Goal: Information Seeking & Learning: Learn about a topic

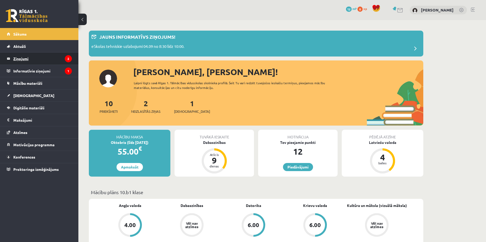
click at [43, 56] on legend "Ziņojumi 2" at bounding box center [42, 59] width 59 height 12
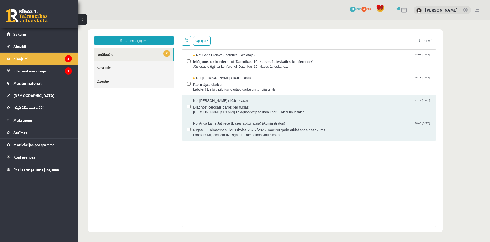
click at [135, 56] on link "2 Ienākošie" at bounding box center [133, 54] width 79 height 13
click at [213, 82] on span "Par mājas darbu." at bounding box center [312, 84] width 238 height 7
click at [215, 60] on span "Ielūgums uz konferenci 'Datorikas 10. klases 1. ieskaites konference'" at bounding box center [312, 61] width 238 height 7
click at [41, 68] on legend "Informatīvie ziņojumi 1" at bounding box center [42, 71] width 59 height 12
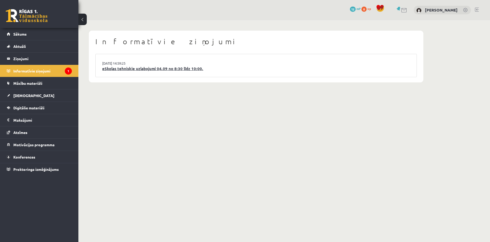
click at [124, 67] on link "eSkolas tehniskie uzlabojumi 04.09 no 8:30 līdz 10:00." at bounding box center [256, 69] width 308 height 6
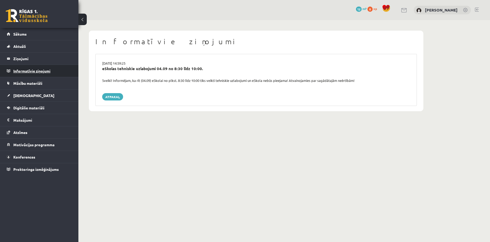
click at [30, 72] on legend "Informatīvie ziņojumi 0" at bounding box center [42, 71] width 59 height 12
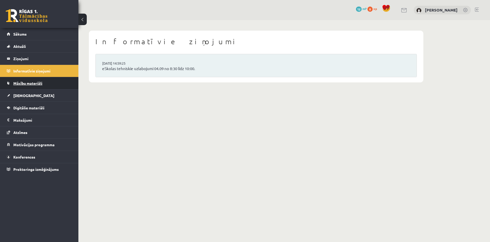
click at [30, 81] on span "Mācību materiāli" at bounding box center [27, 83] width 29 height 5
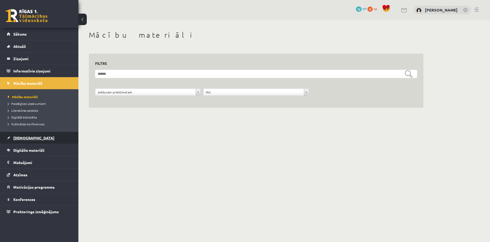
click at [24, 134] on link "[DEMOGRAPHIC_DATA]" at bounding box center [39, 138] width 65 height 12
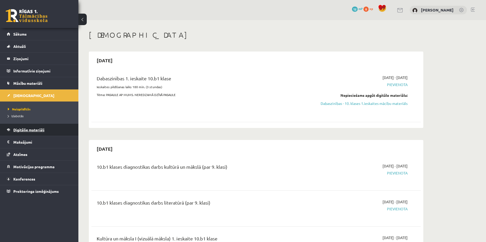
click at [26, 127] on link "Digitālie materiāli" at bounding box center [39, 130] width 65 height 12
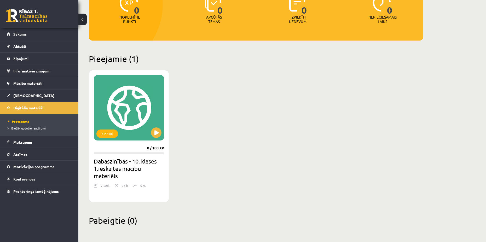
scroll to position [79, 0]
click at [25, 179] on span "Konferences" at bounding box center [24, 179] width 22 height 5
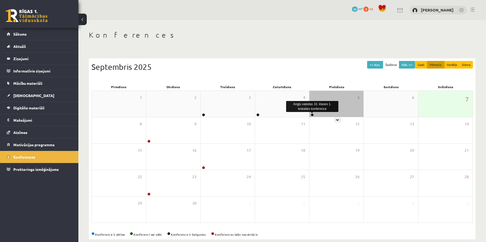
click at [312, 115] on link at bounding box center [312, 114] width 3 height 3
